Goal: Task Accomplishment & Management: Manage account settings

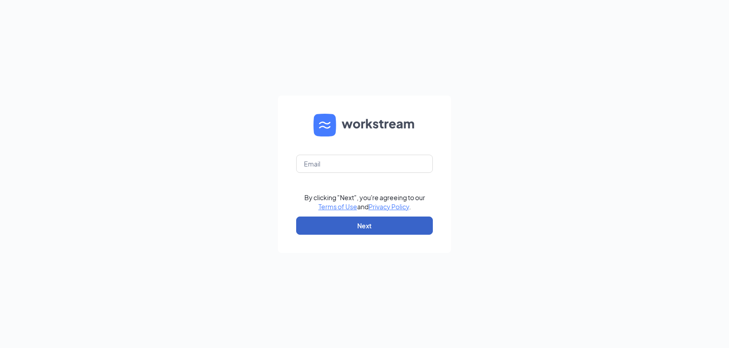
click at [320, 223] on button "Next" at bounding box center [364, 226] width 137 height 18
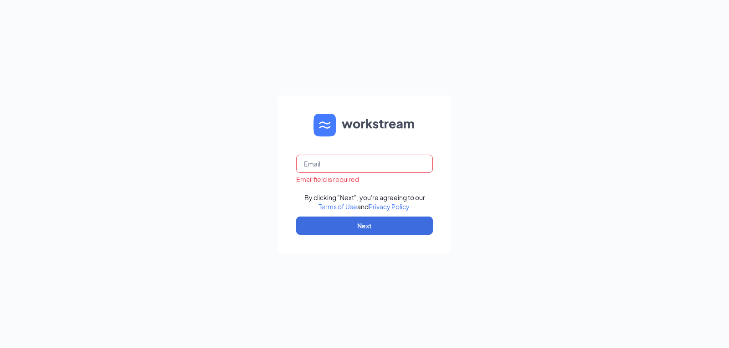
click at [334, 171] on input "text" at bounding box center [364, 164] width 137 height 18
type input "[EMAIL_ADDRESS][DOMAIN_NAME]"
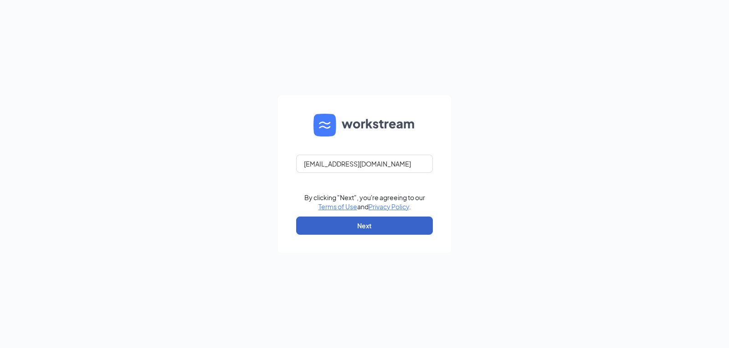
click at [372, 223] on button "Next" at bounding box center [364, 226] width 137 height 18
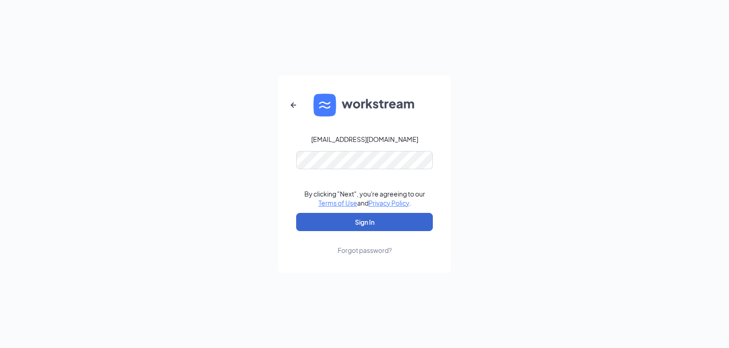
click at [366, 221] on button "Sign In" at bounding box center [364, 222] width 137 height 18
click at [343, 219] on button "Sign In" at bounding box center [364, 222] width 137 height 18
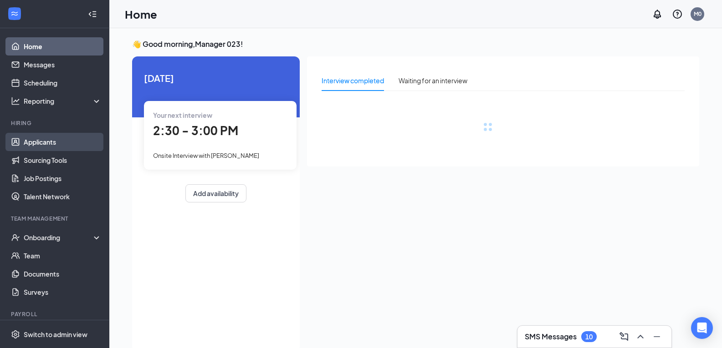
click at [45, 136] on link "Applicants" at bounding box center [63, 142] width 78 height 18
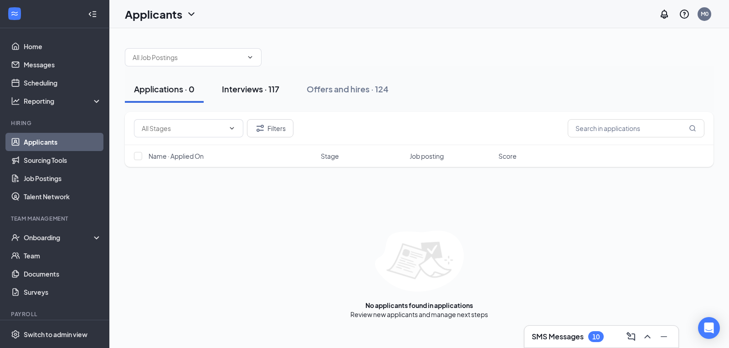
click at [256, 90] on div "Interviews · 117" at bounding box center [250, 88] width 57 height 11
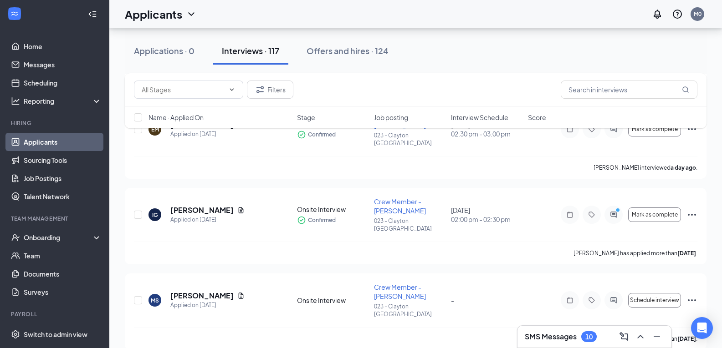
scroll to position [364, 0]
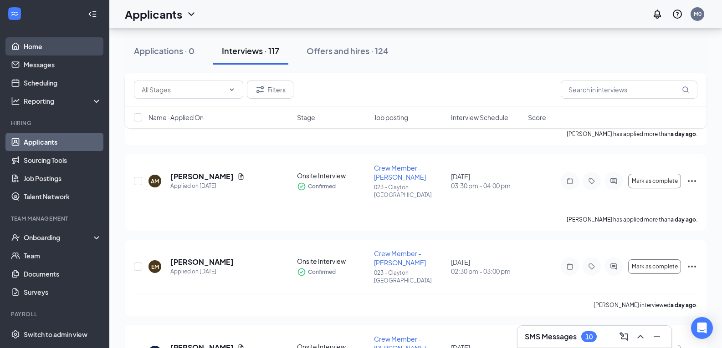
click at [41, 43] on link "Home" at bounding box center [63, 46] width 78 height 18
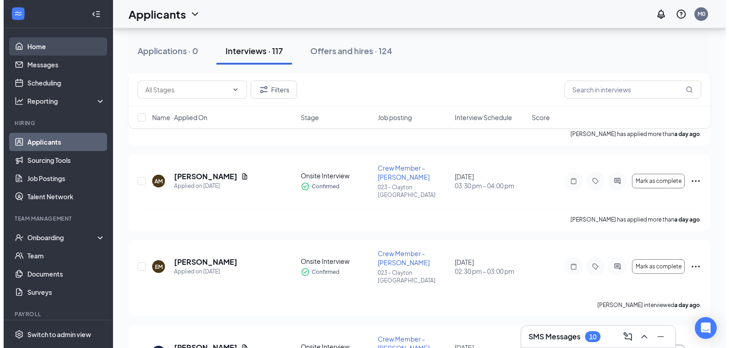
scroll to position [19, 0]
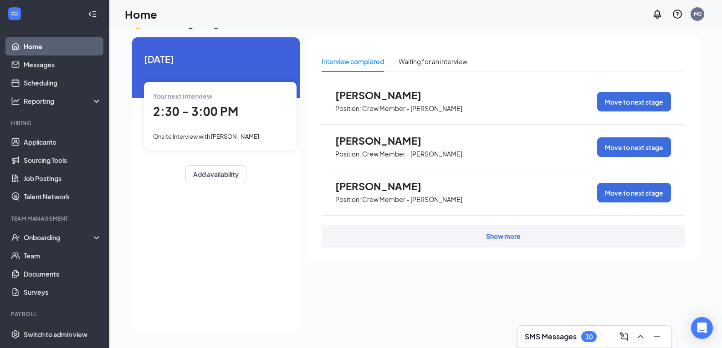
click at [221, 137] on span "Onsite Interview with Kayla Cherry" at bounding box center [206, 136] width 106 height 7
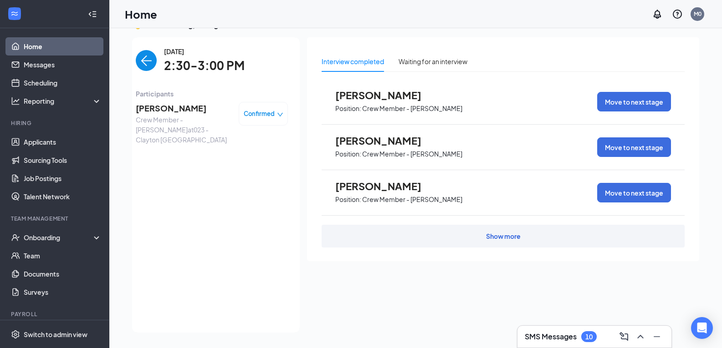
click at [177, 99] on div "Kayla Cherry Crew Member - Clayton at 023 - Clayton NC Confirmed" at bounding box center [212, 123] width 152 height 49
click at [169, 106] on span "Kayla Cherry" at bounding box center [184, 108] width 96 height 13
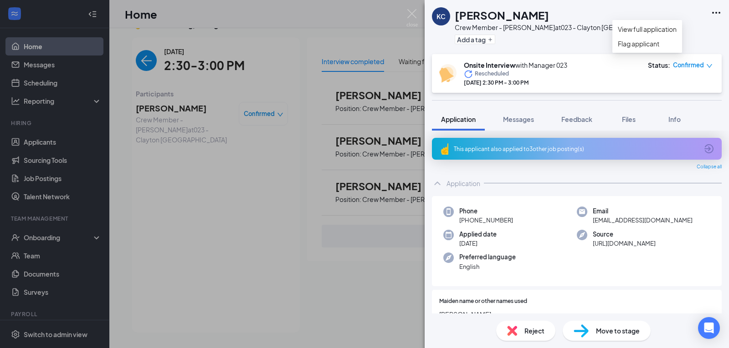
drag, startPoint x: 714, startPoint y: 12, endPoint x: 711, endPoint y: 16, distance: 5.2
click at [714, 12] on icon "Ellipses" at bounding box center [716, 12] width 11 height 11
click at [663, 34] on link "View full application" at bounding box center [647, 29] width 59 height 10
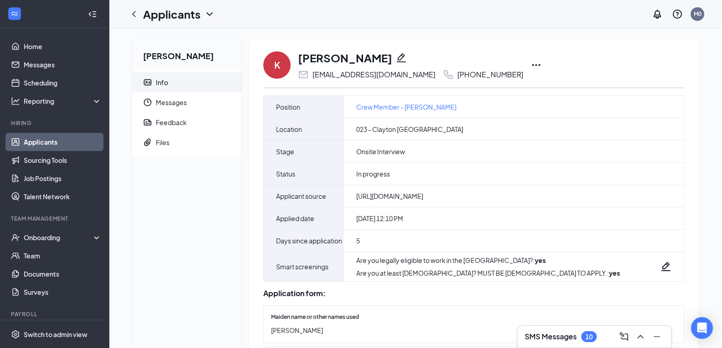
click at [531, 66] on icon "Ellipses" at bounding box center [536, 65] width 11 height 11
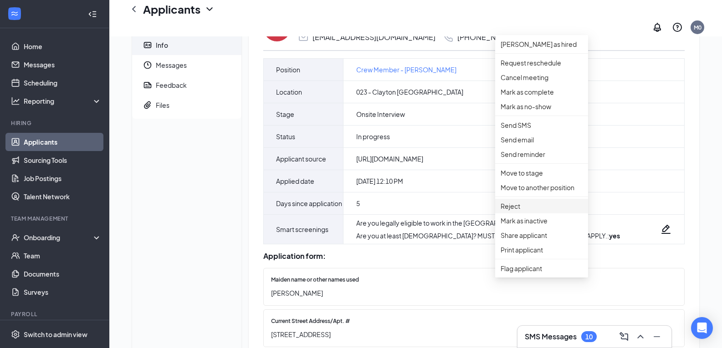
scroll to position [91, 0]
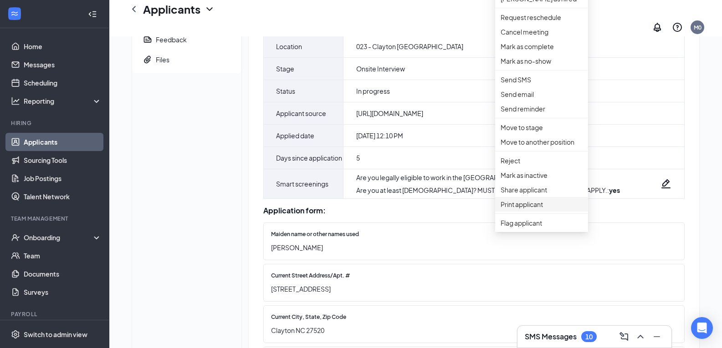
click at [534, 210] on p "Print applicant" at bounding box center [542, 205] width 82 height 10
